Goal: Register for event/course

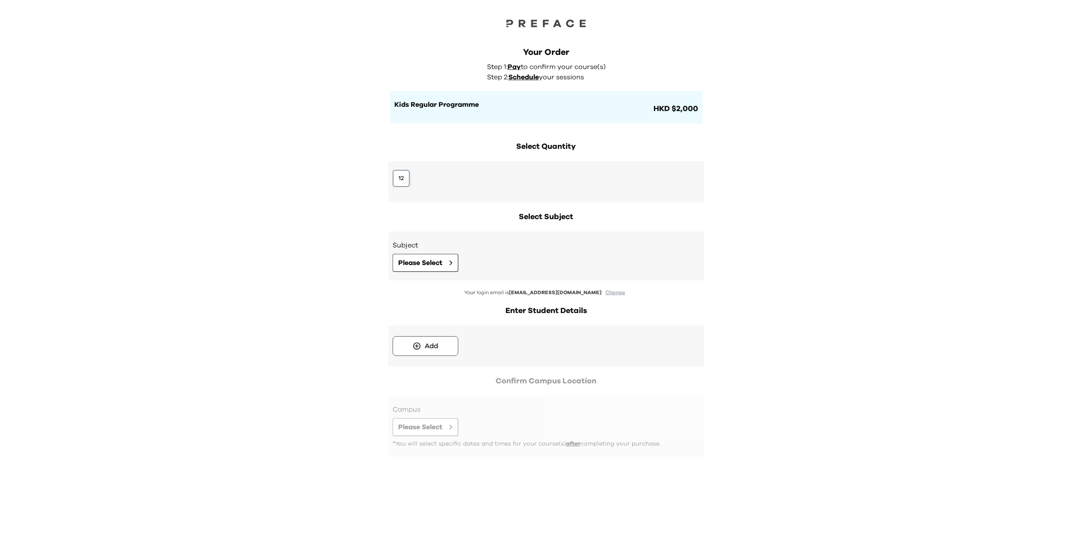
click at [403, 180] on button "12" at bounding box center [401, 178] width 17 height 17
click at [435, 263] on span "Please Select" at bounding box center [420, 263] width 44 height 10
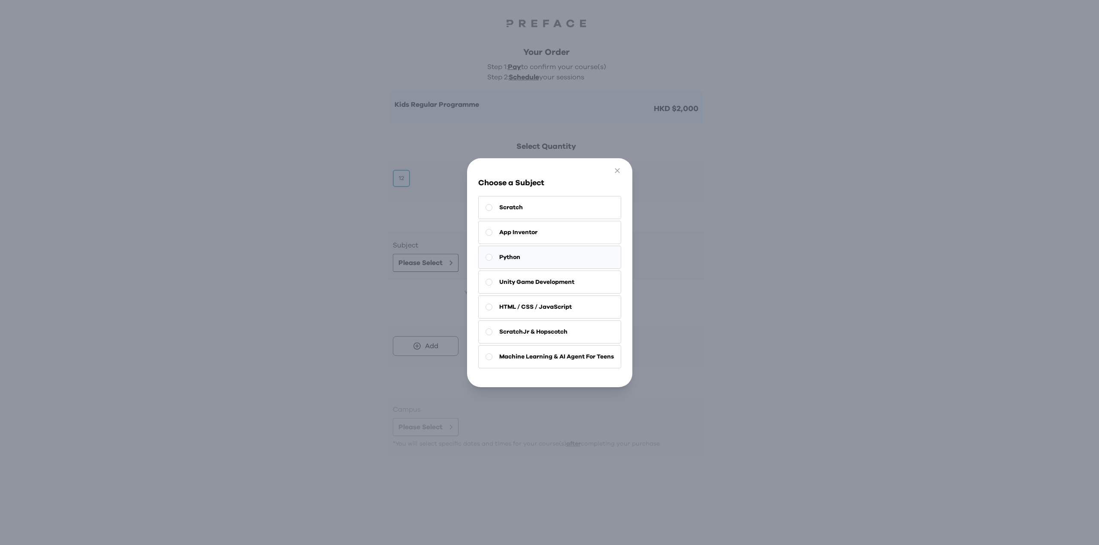
click at [533, 251] on button "Python" at bounding box center [549, 257] width 143 height 23
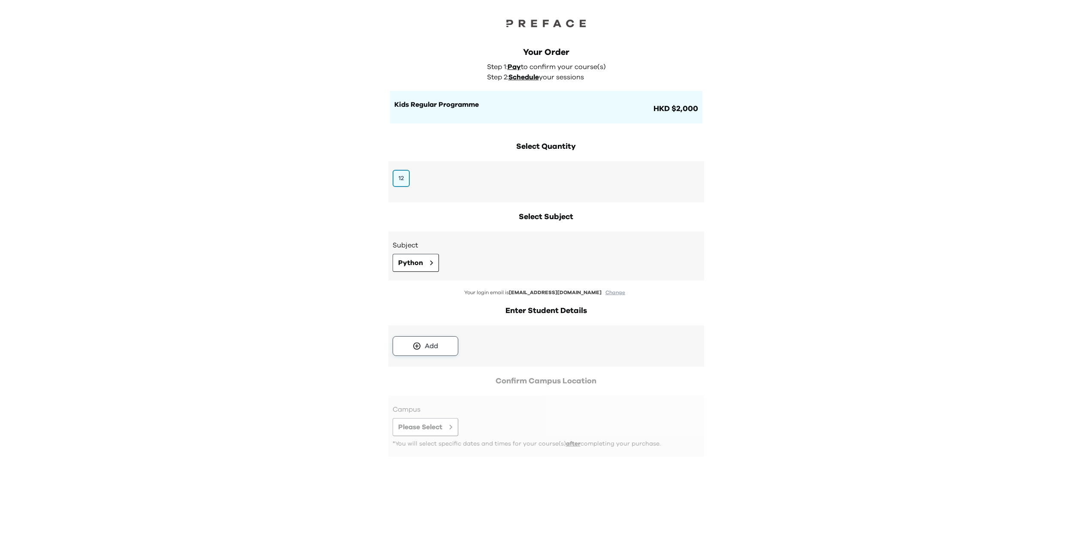
click at [438, 344] on div "Add" at bounding box center [431, 346] width 13 height 10
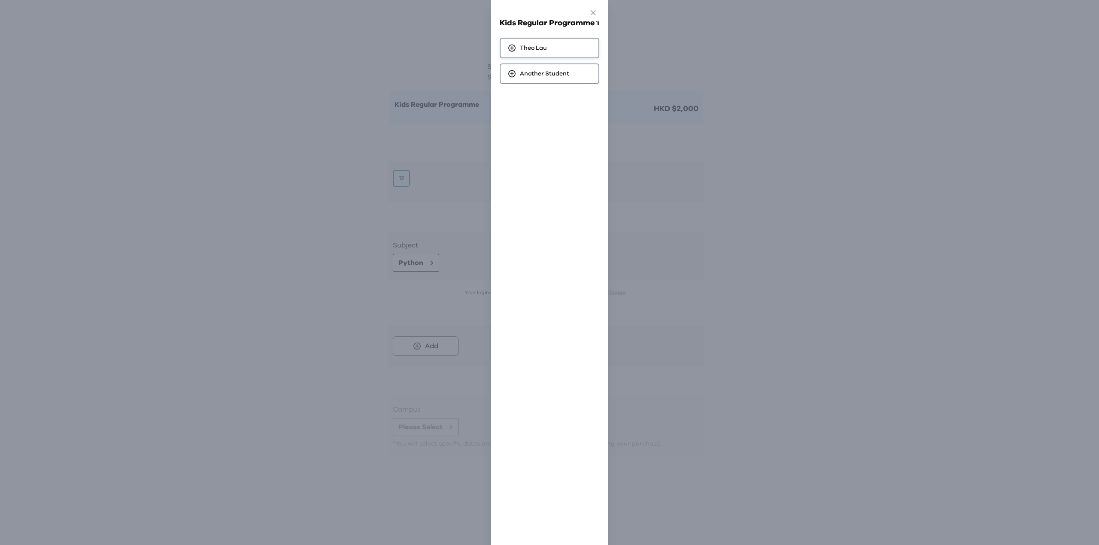
click at [554, 45] on div "Theo Lau" at bounding box center [549, 48] width 100 height 21
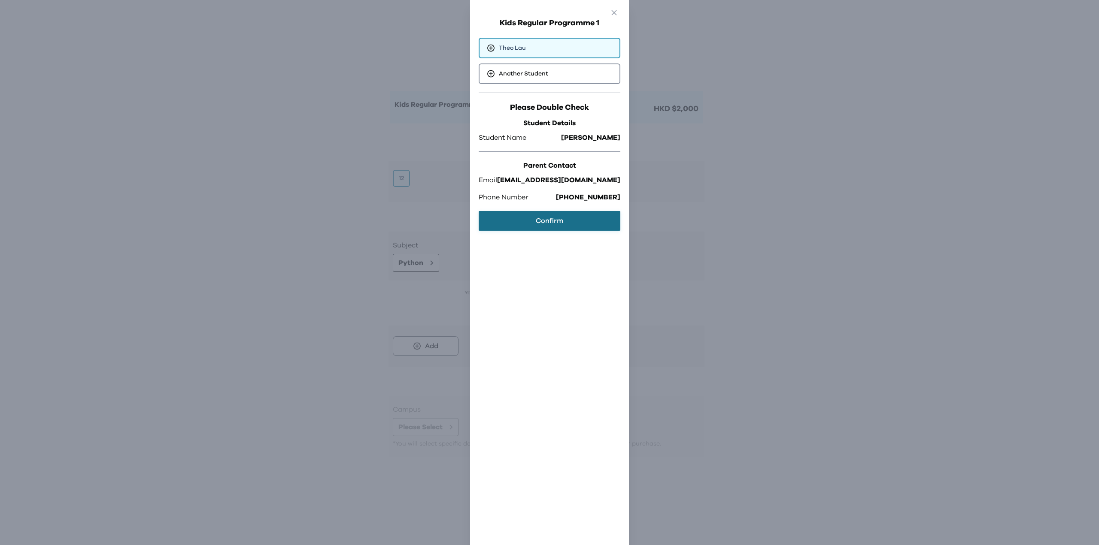
click at [560, 216] on button "Confirm" at bounding box center [549, 221] width 142 height 20
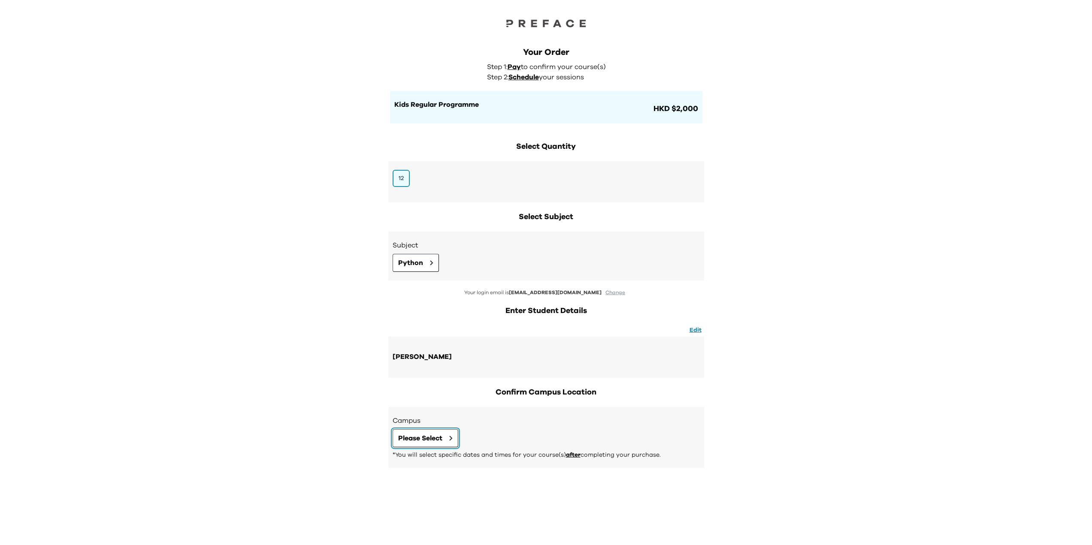
click at [453, 438] on icon at bounding box center [450, 438] width 3 height 5
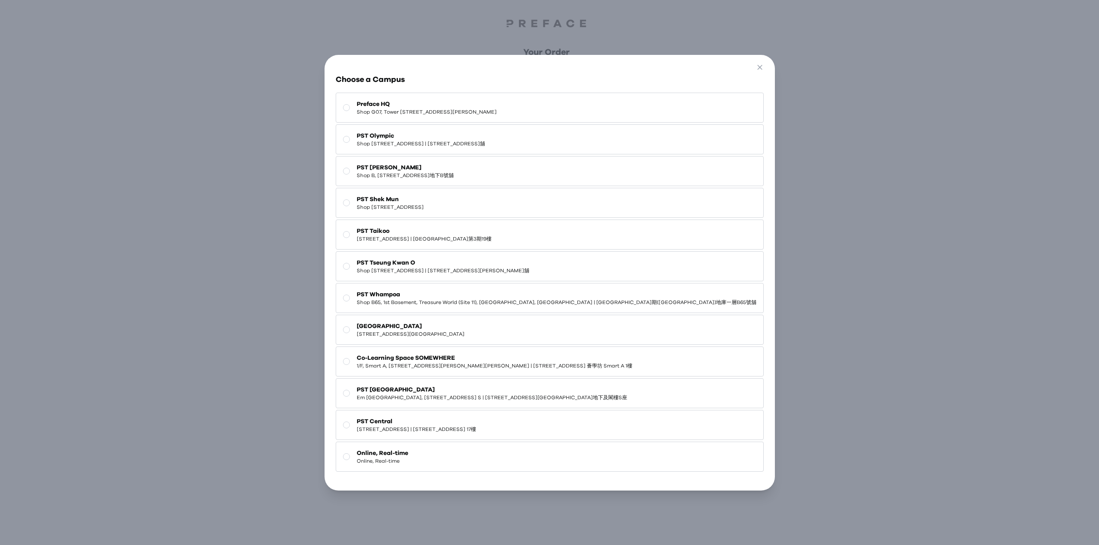
click at [424, 195] on span "PST Shek Mun" at bounding box center [390, 199] width 67 height 9
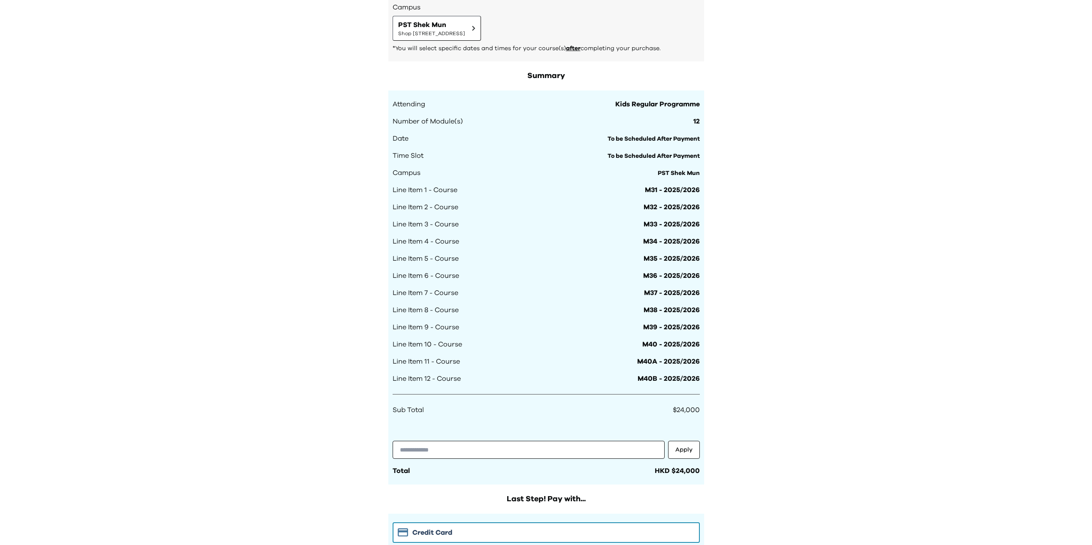
scroll to position [429, 0]
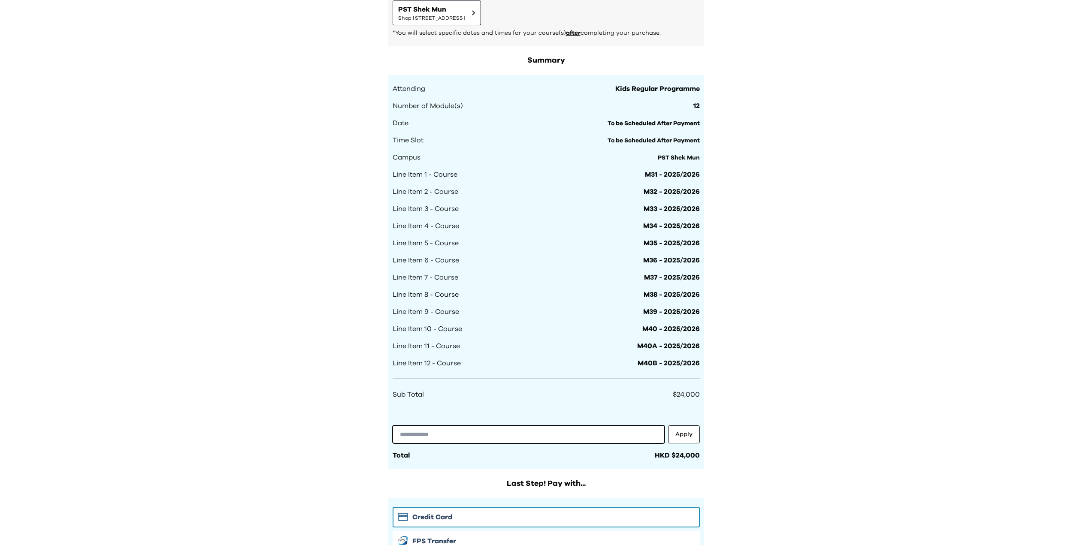
click at [516, 431] on input "text" at bounding box center [529, 435] width 272 height 18
click at [445, 435] on input "text" at bounding box center [529, 435] width 272 height 18
type input "**********"
click at [689, 438] on button "Apply" at bounding box center [684, 435] width 32 height 18
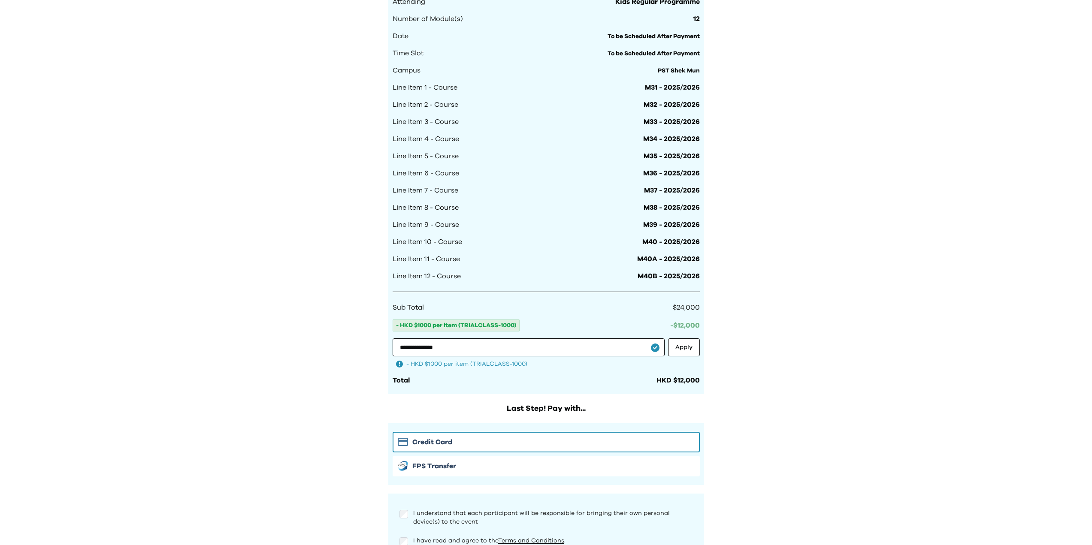
scroll to position [480, 0]
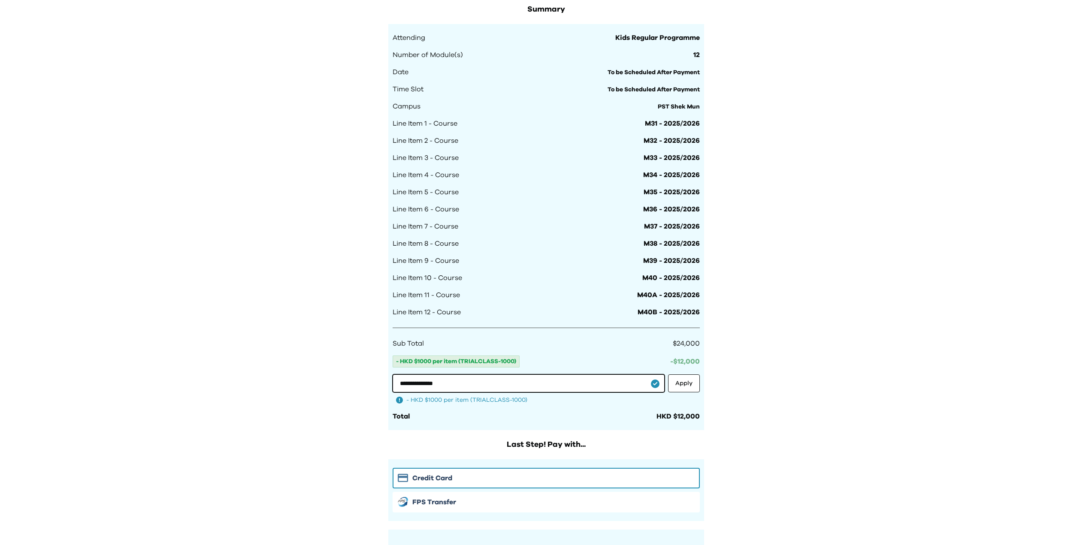
click at [467, 378] on input "**********" at bounding box center [529, 384] width 272 height 18
type input "*"
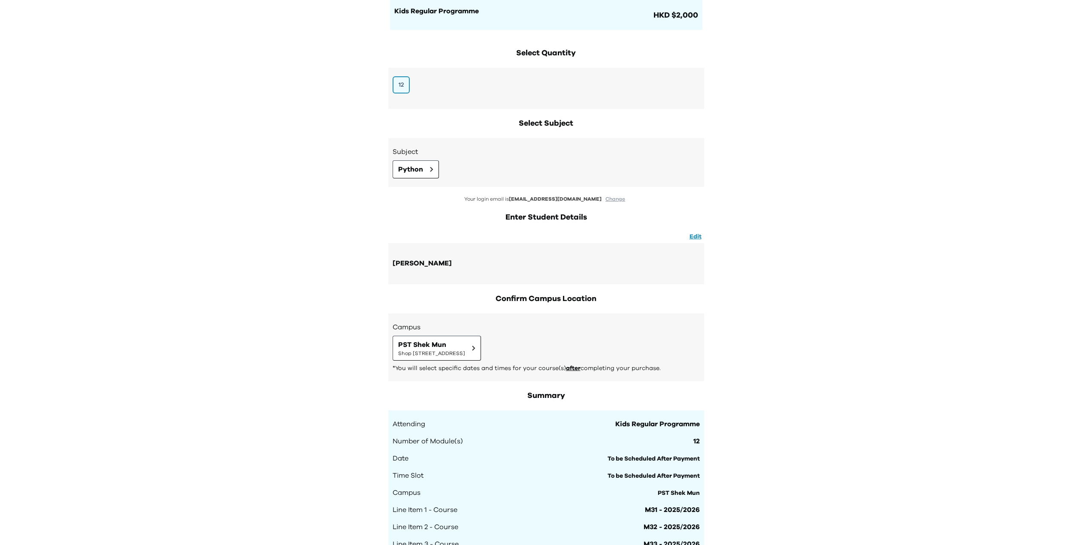
scroll to position [0, 0]
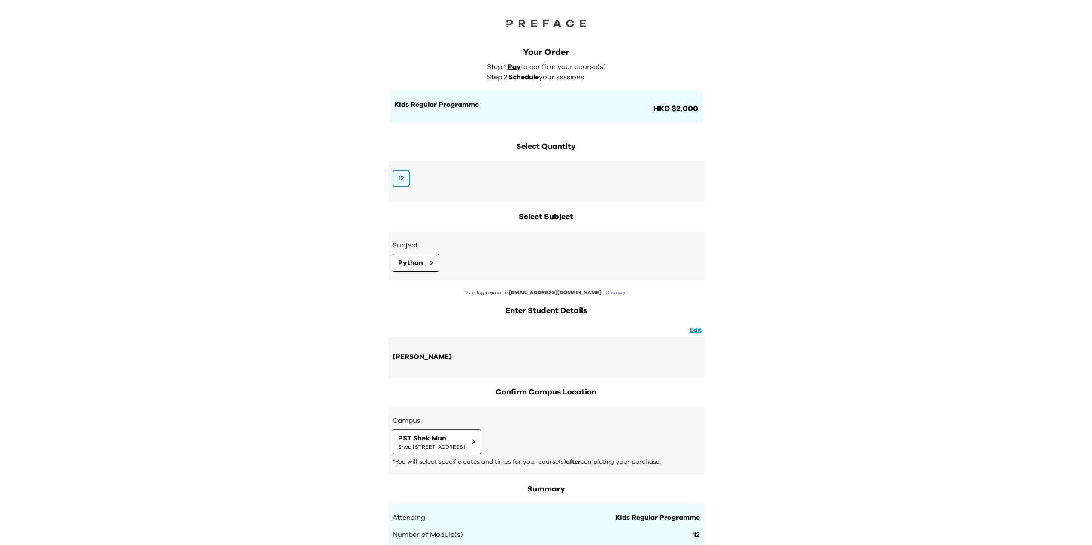
click at [400, 178] on button "12" at bounding box center [401, 178] width 17 height 17
